Goal: Task Accomplishment & Management: Use online tool/utility

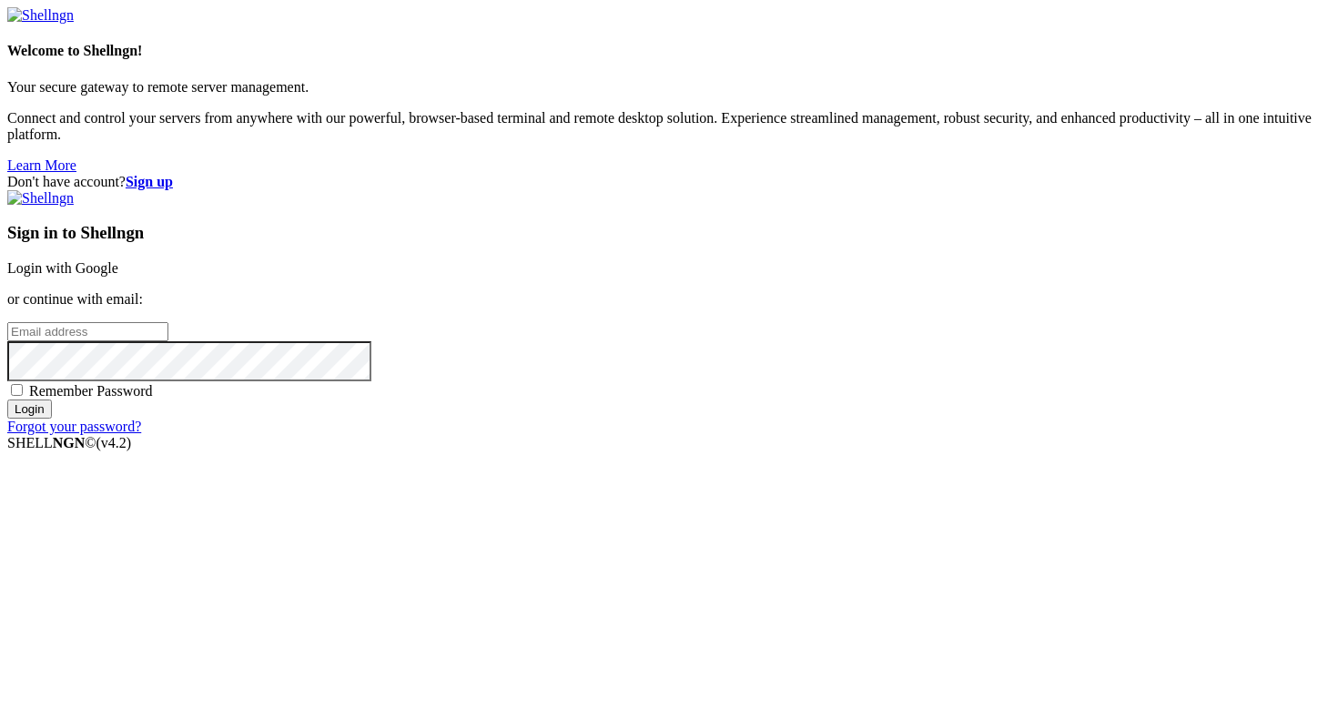
click at [168, 341] on input "email" at bounding box center [87, 331] width 161 height 19
type input "[PERSON_NAME][EMAIL_ADDRESS][DOMAIN_NAME]"
click at [52, 419] on input "Login" at bounding box center [29, 409] width 45 height 19
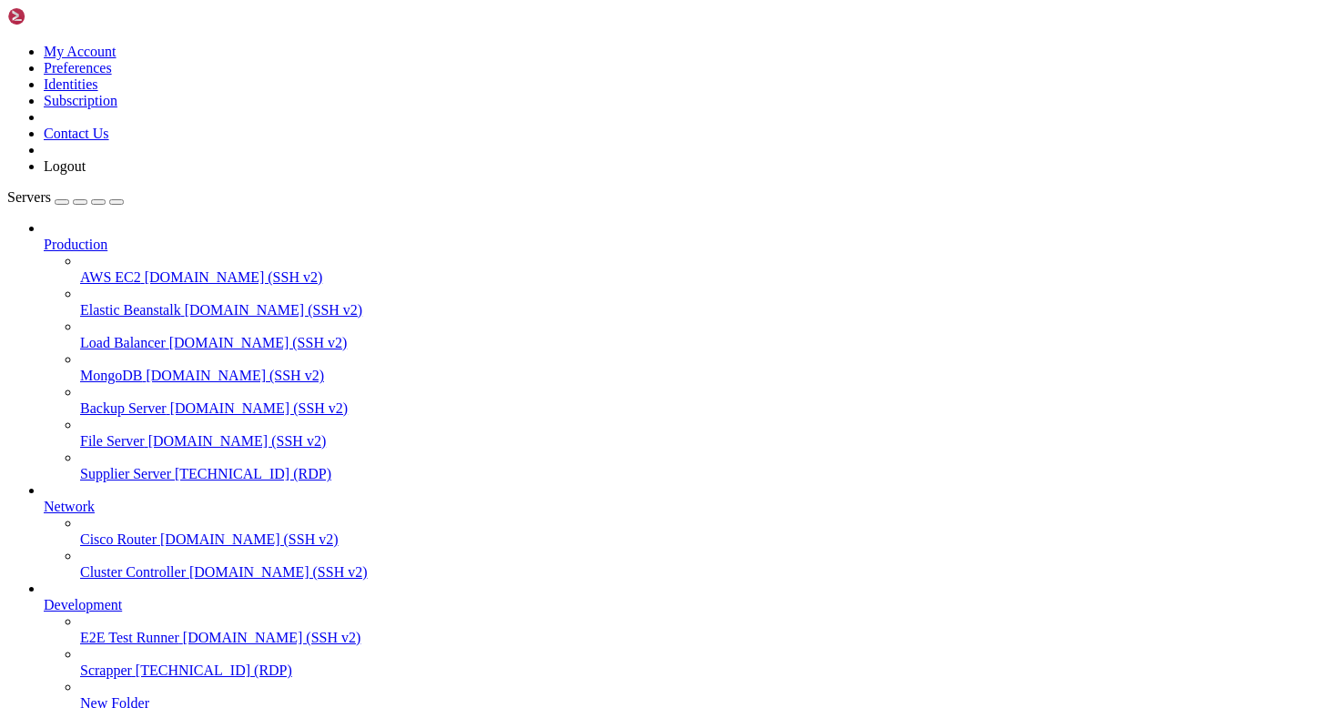
click at [147, 466] on span "Supplier Server" at bounding box center [125, 473] width 91 height 15
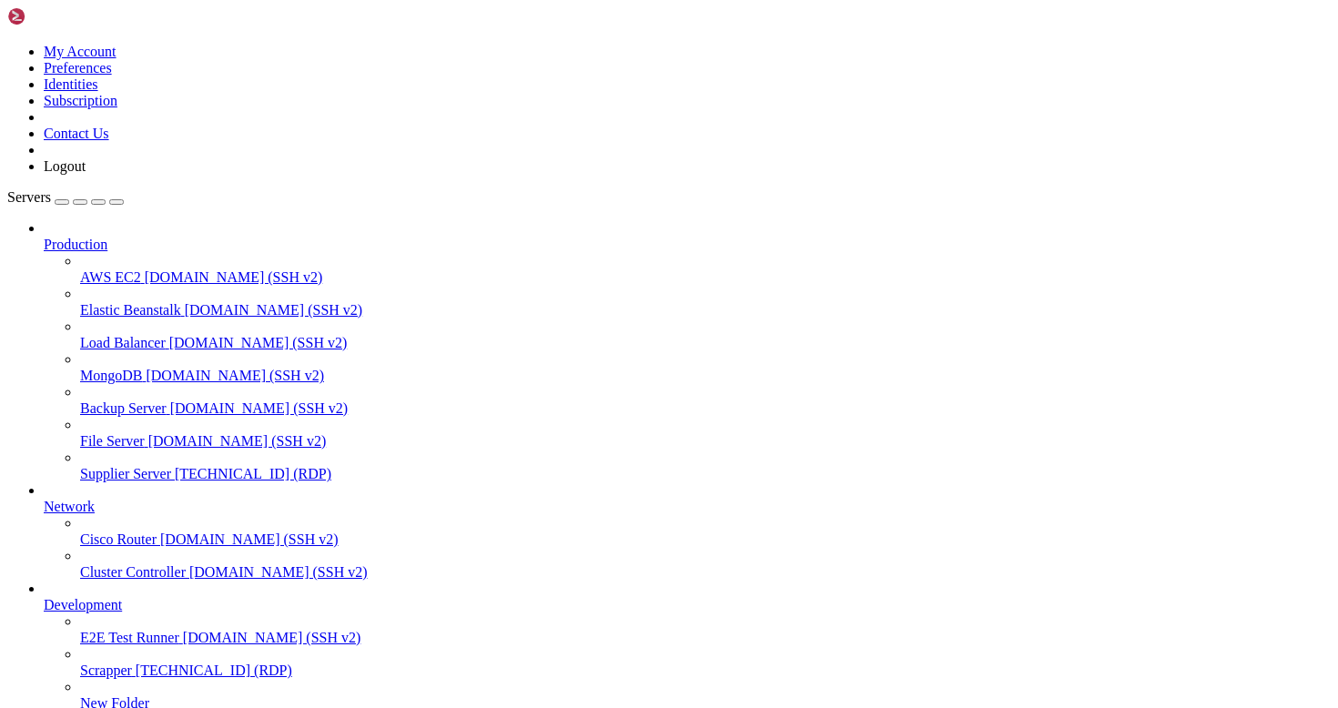
drag, startPoint x: 381, startPoint y: 1343, endPoint x: 276, endPoint y: 1345, distance: 104.7
